Goal: Task Accomplishment & Management: Manage account settings

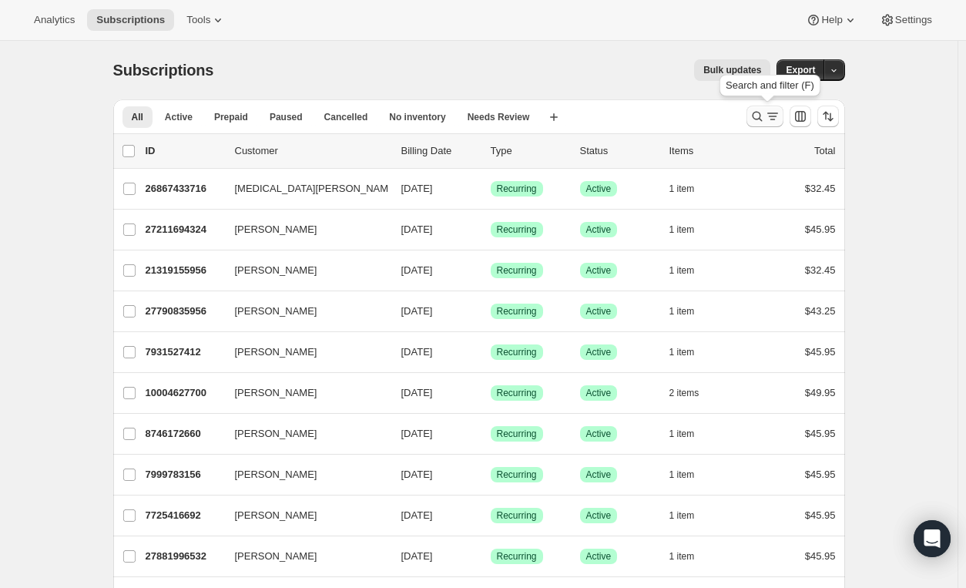
click at [760, 113] on icon "Search and filter results" at bounding box center [757, 116] width 15 height 15
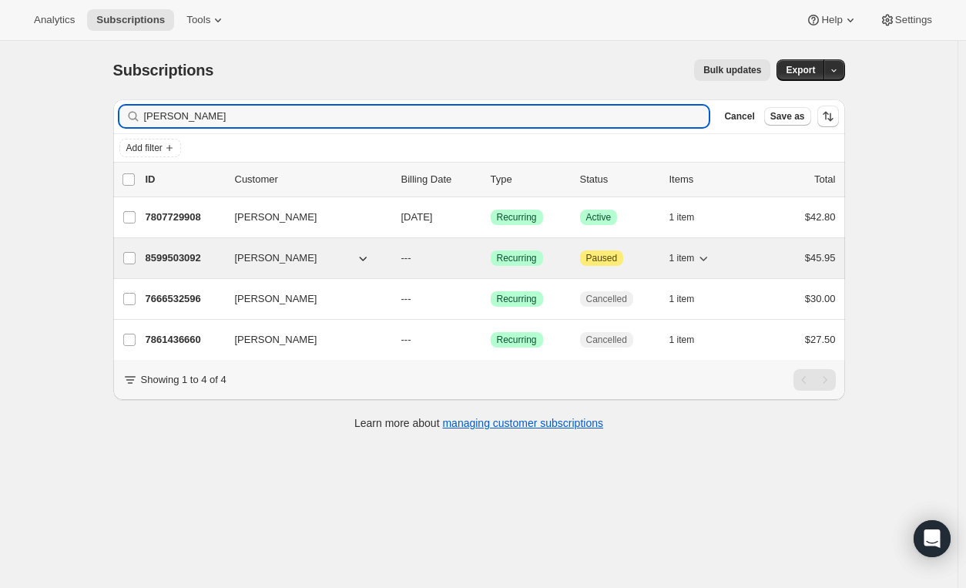
type input "[PERSON_NAME]"
click at [743, 255] on div "1 item" at bounding box center [708, 258] width 77 height 22
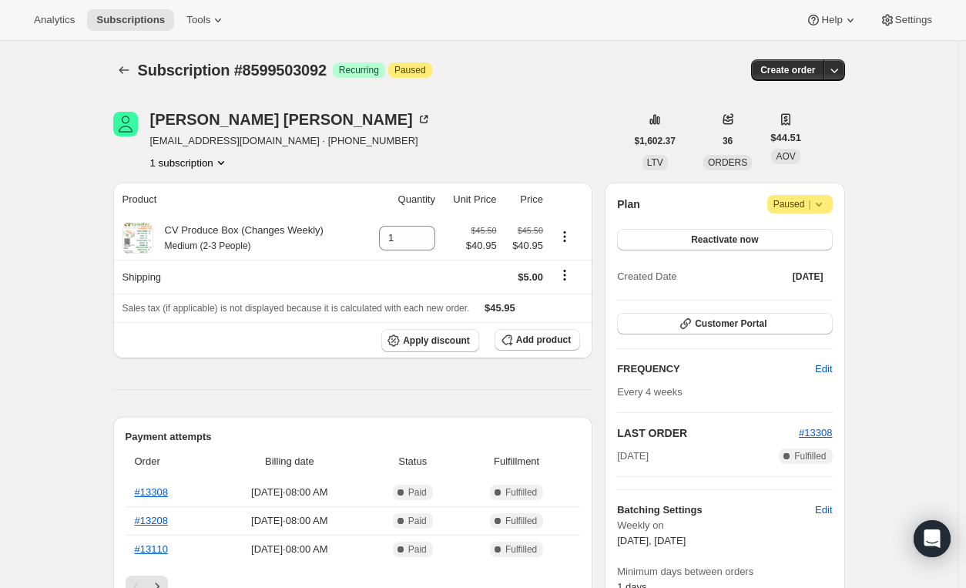
click at [820, 203] on icon at bounding box center [819, 204] width 15 height 15
click at [741, 237] on span "Reactivate now" at bounding box center [724, 240] width 67 height 12
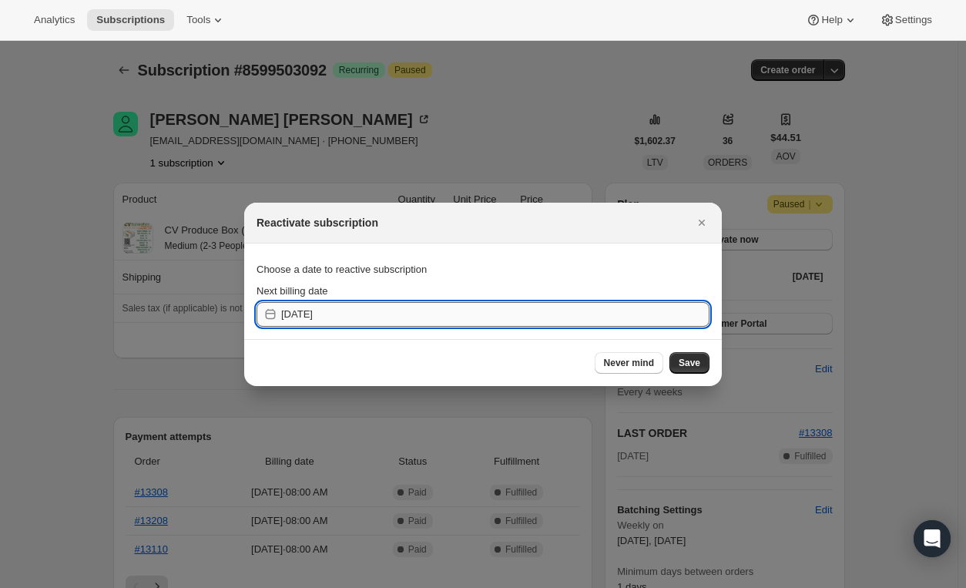
click at [344, 311] on input "[DATE]" at bounding box center [495, 314] width 428 height 25
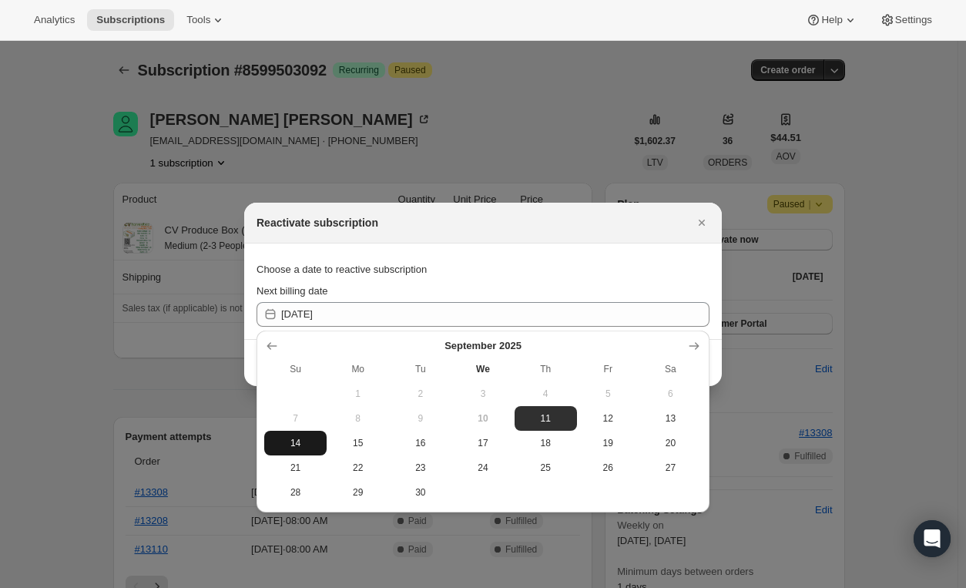
click at [306, 441] on span "14" at bounding box center [296, 443] width 50 height 12
type input "[DATE]"
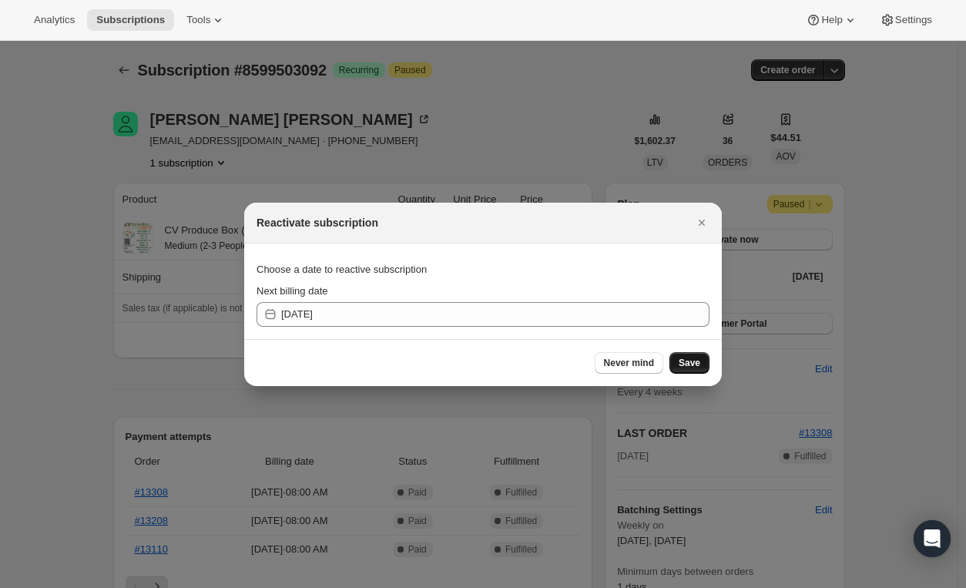
click at [691, 363] on span "Save" at bounding box center [690, 363] width 22 height 12
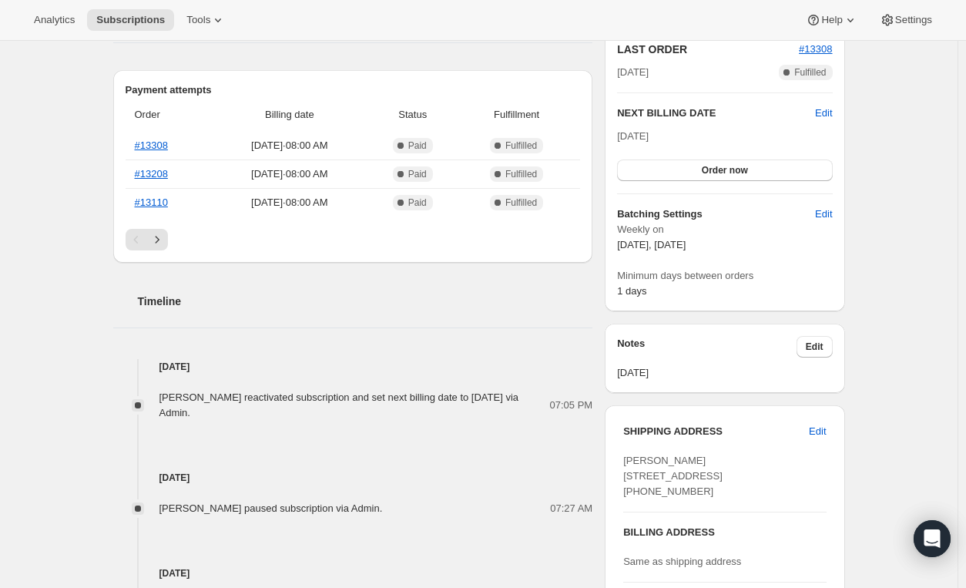
scroll to position [425, 0]
